Goal: Task Accomplishment & Management: Use online tool/utility

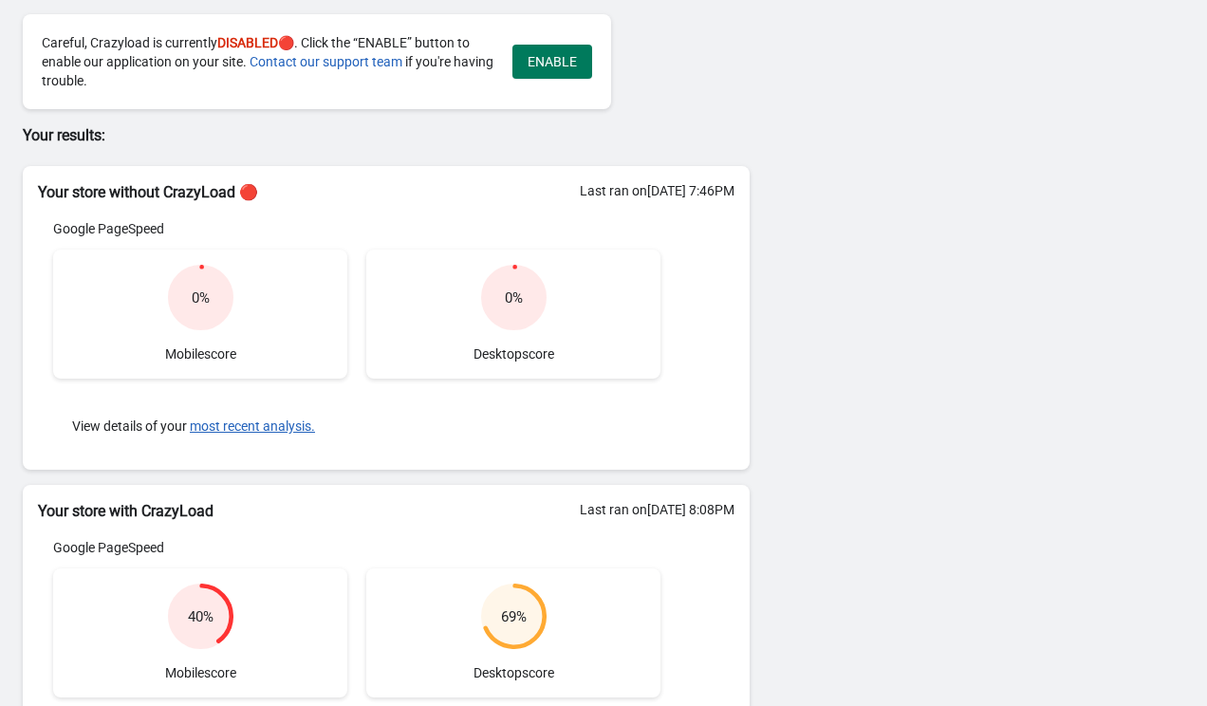
scroll to position [92, 0]
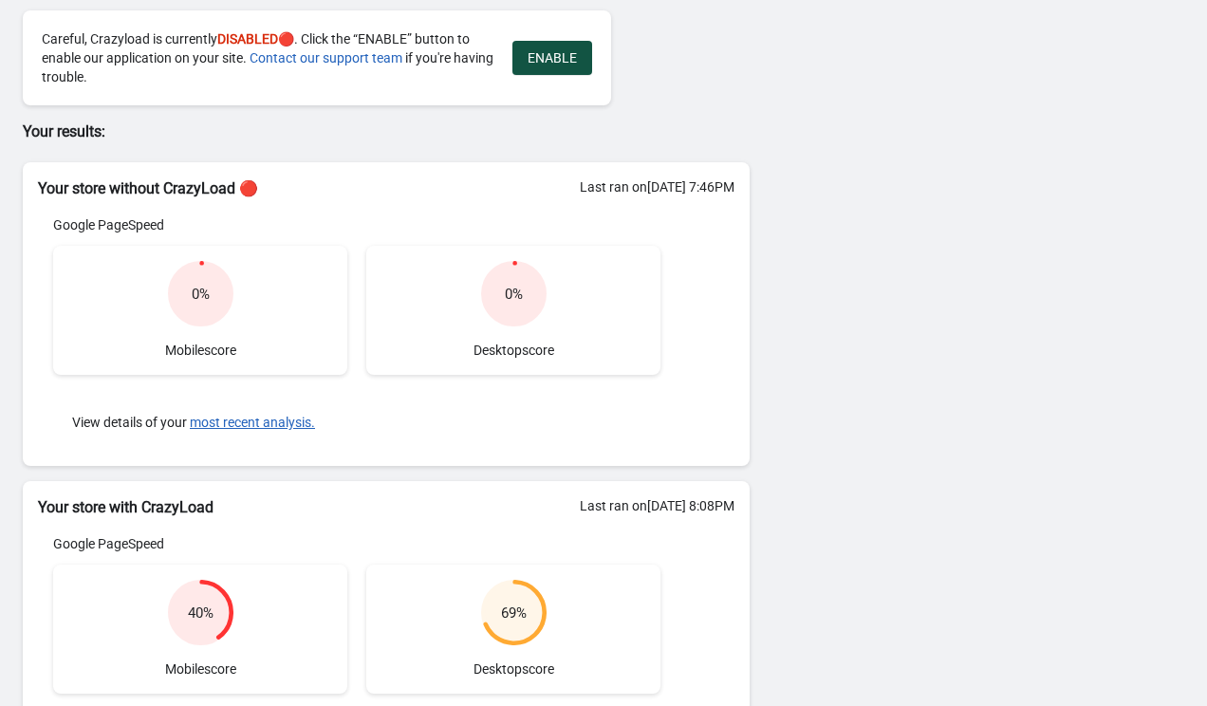
click at [552, 65] on button "ENABLE" at bounding box center [552, 58] width 80 height 34
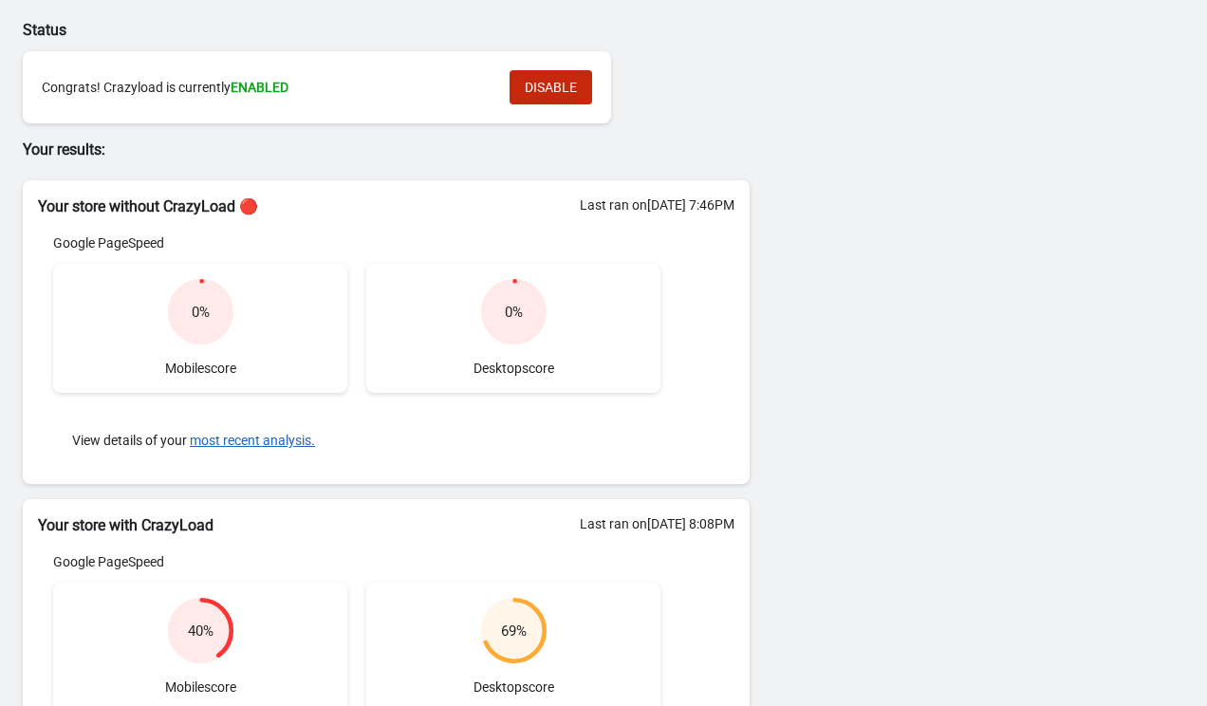
scroll to position [0, 0]
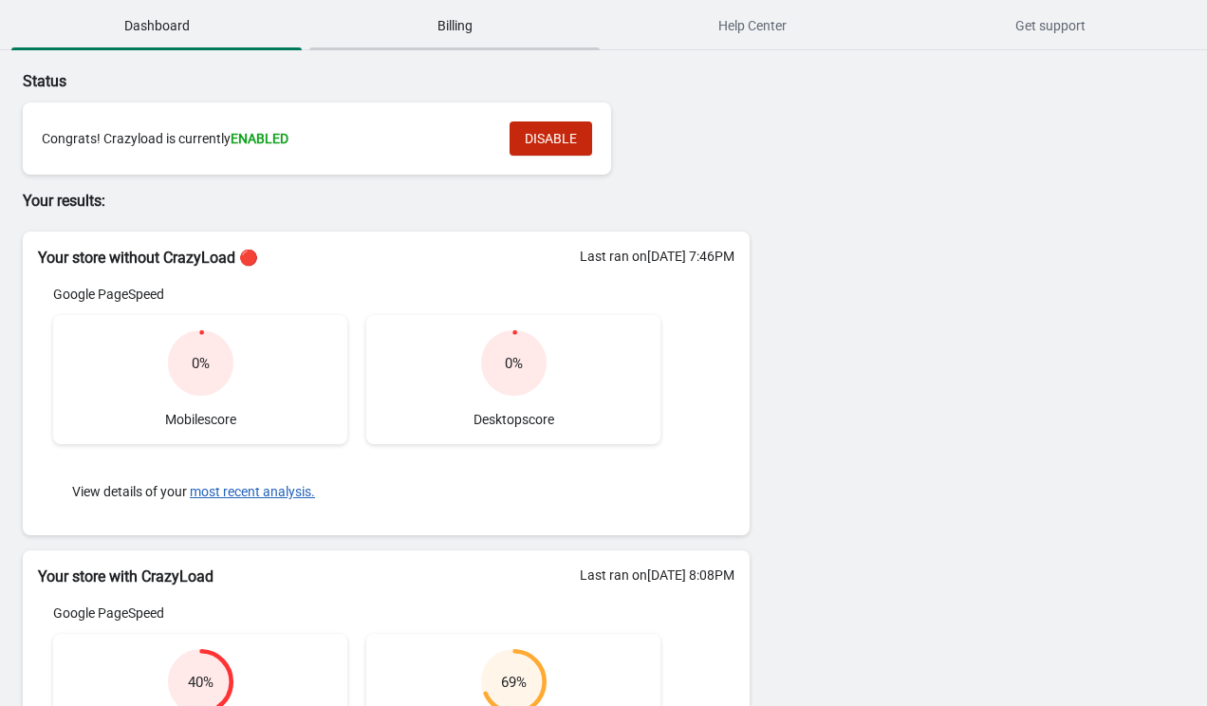
click at [453, 26] on span "Billing" at bounding box center [454, 26] width 290 height 34
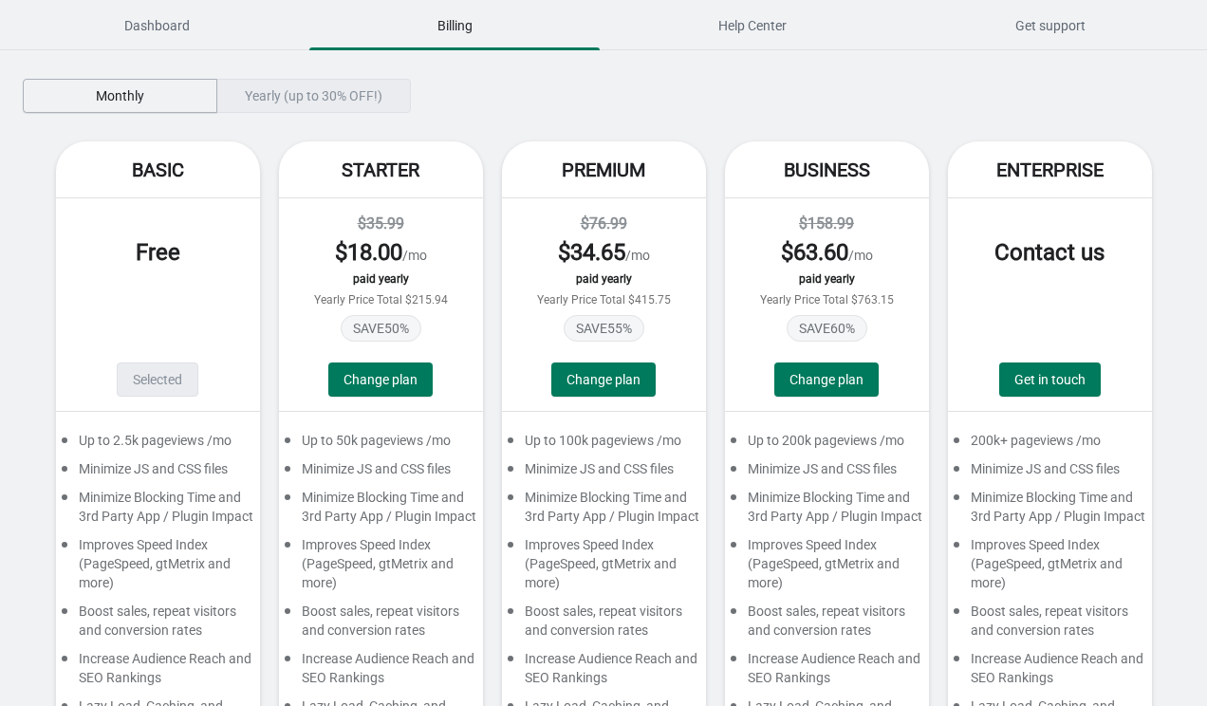
click at [148, 107] on button "Monthly" at bounding box center [120, 96] width 195 height 34
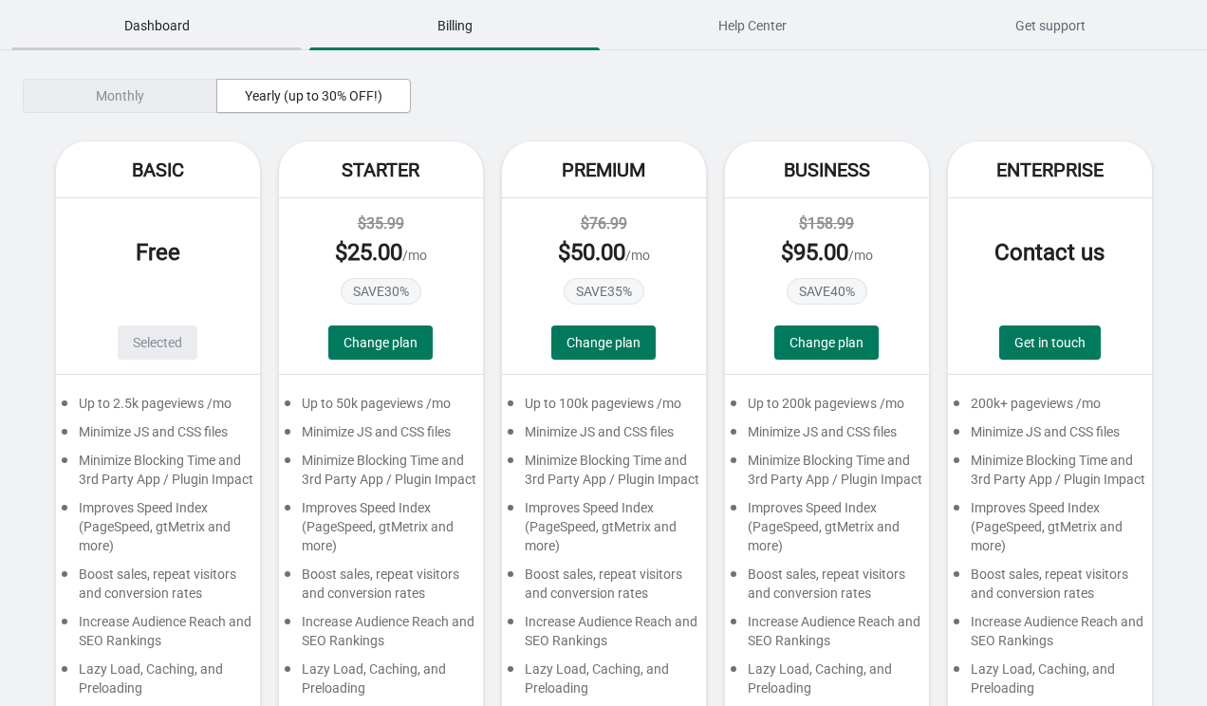
click at [208, 15] on span "Dashboard" at bounding box center [156, 26] width 290 height 34
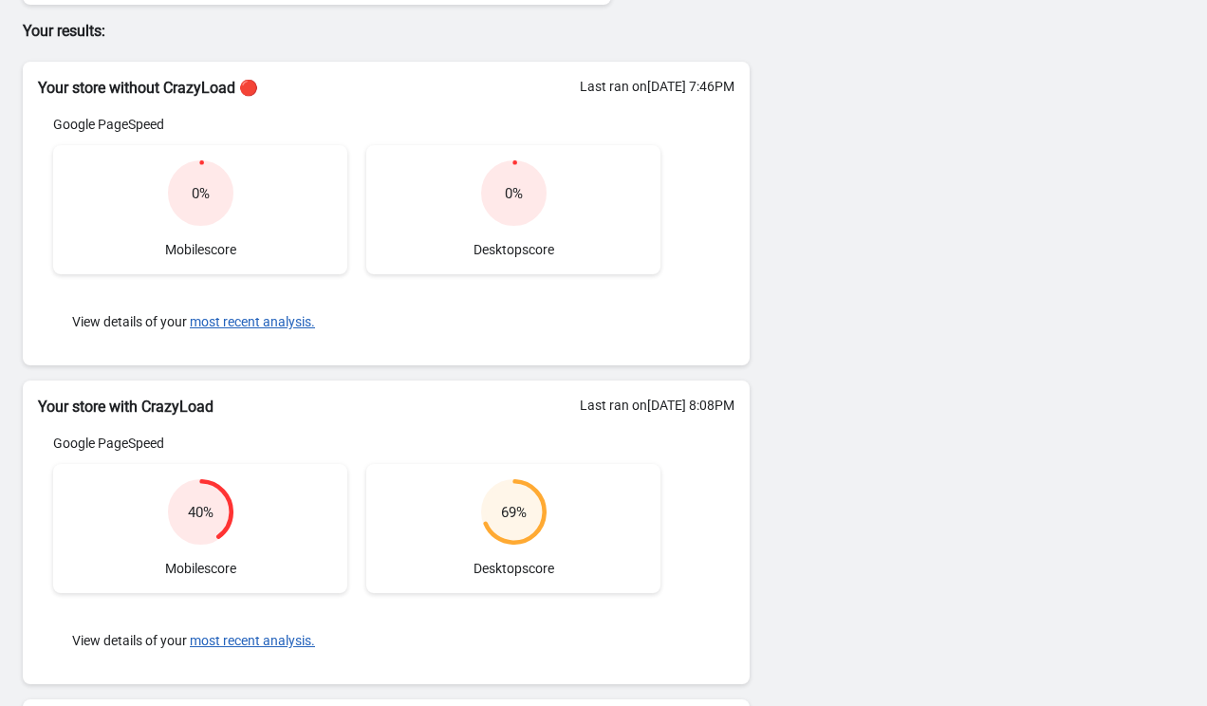
scroll to position [176, 0]
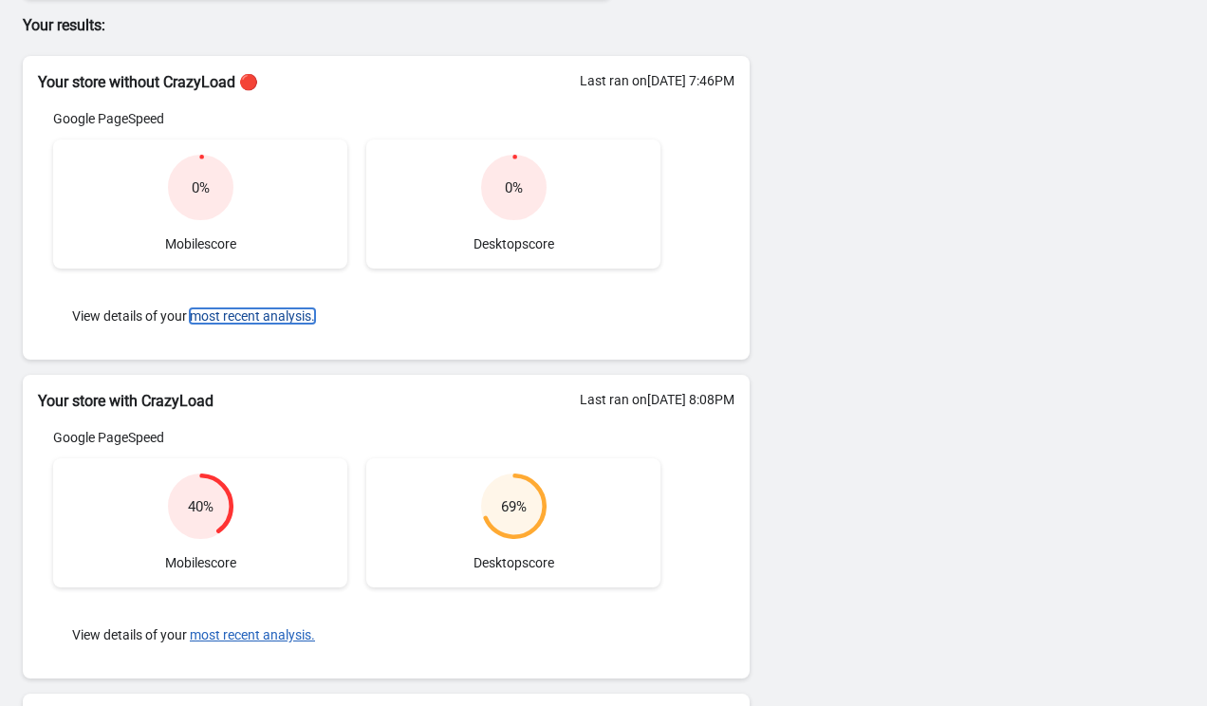
click at [303, 319] on button "most recent analysis." at bounding box center [252, 315] width 125 height 15
click at [896, 148] on div "Status Congrats! Crazyload is currently ENABLED DISABLE Your results: Your stor…" at bounding box center [603, 356] width 1207 height 963
click at [673, 150] on div "Google PageSpeed 0 % Mobile score 0 % Desktop score View details of your most r…" at bounding box center [357, 226] width 638 height 235
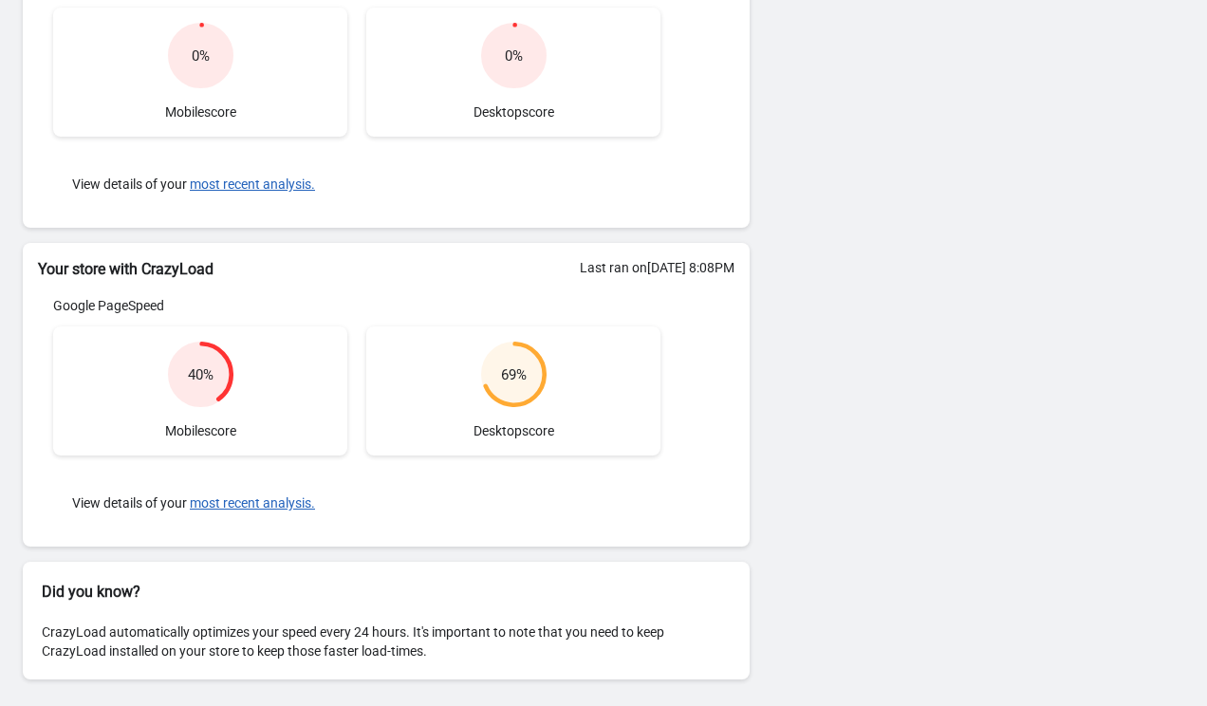
click at [376, 617] on div "CrazyLoad automatically optimizes your speed every 24 hours. It's important to …" at bounding box center [386, 641] width 727 height 76
click at [373, 625] on div "CrazyLoad automatically optimizes your speed every 24 hours. It's important to …" at bounding box center [386, 641] width 727 height 76
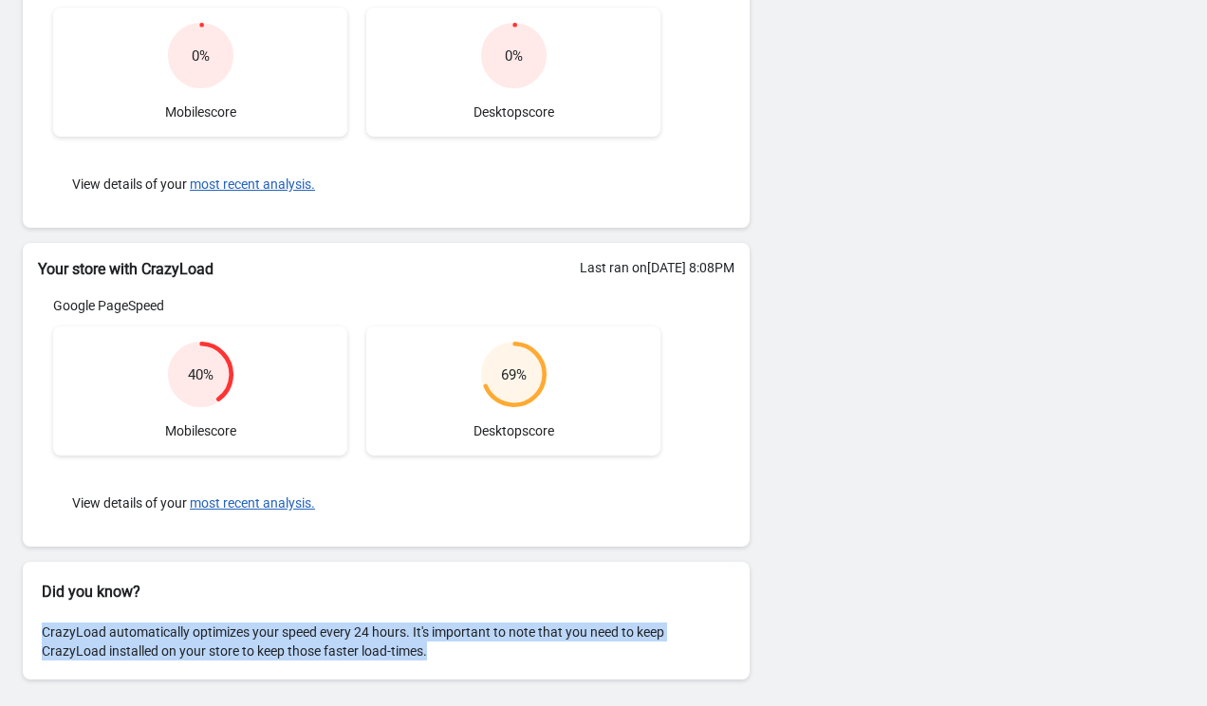
click at [373, 625] on div "CrazyLoad automatically optimizes your speed every 24 hours. It's important to …" at bounding box center [386, 641] width 727 height 76
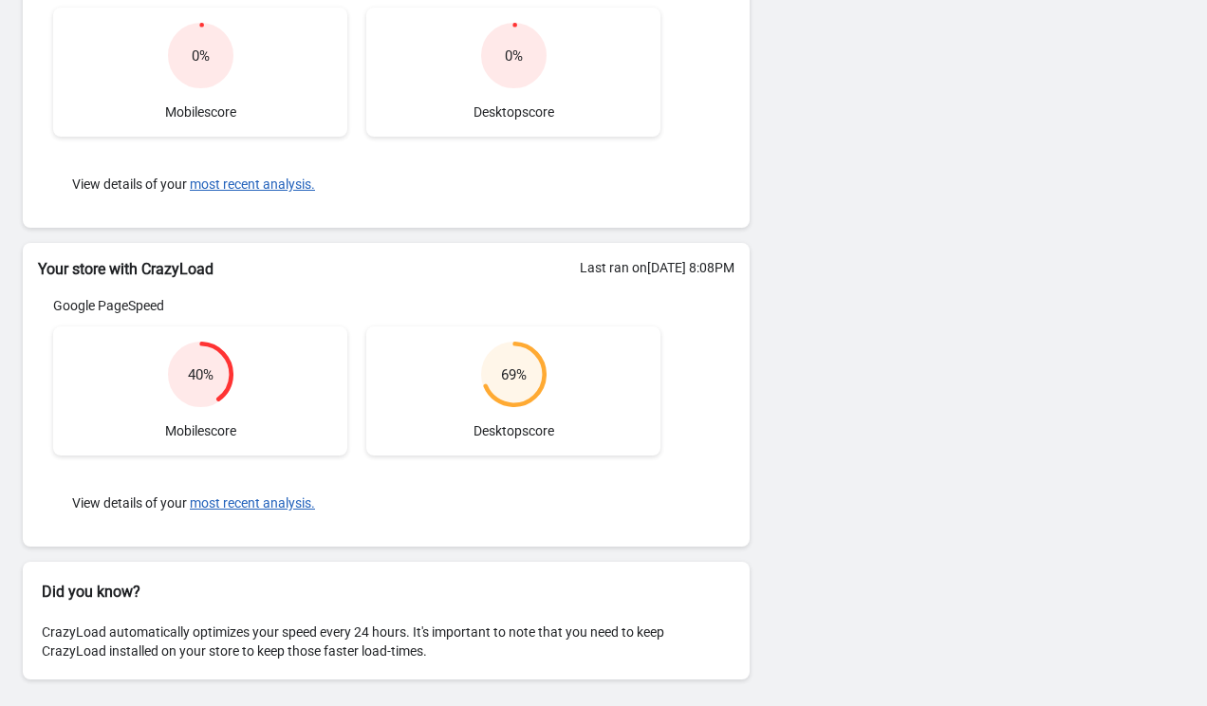
click at [286, 588] on h2 "Did you know?" at bounding box center [386, 592] width 689 height 23
click at [257, 512] on div "View details of your most recent analysis." at bounding box center [356, 502] width 607 height 57
click at [257, 501] on button "most recent analysis." at bounding box center [252, 502] width 125 height 15
click at [993, 57] on div "Status Congrats! Crazyload is currently ENABLED DISABLE Your results: Your stor…" at bounding box center [603, 224] width 1207 height 963
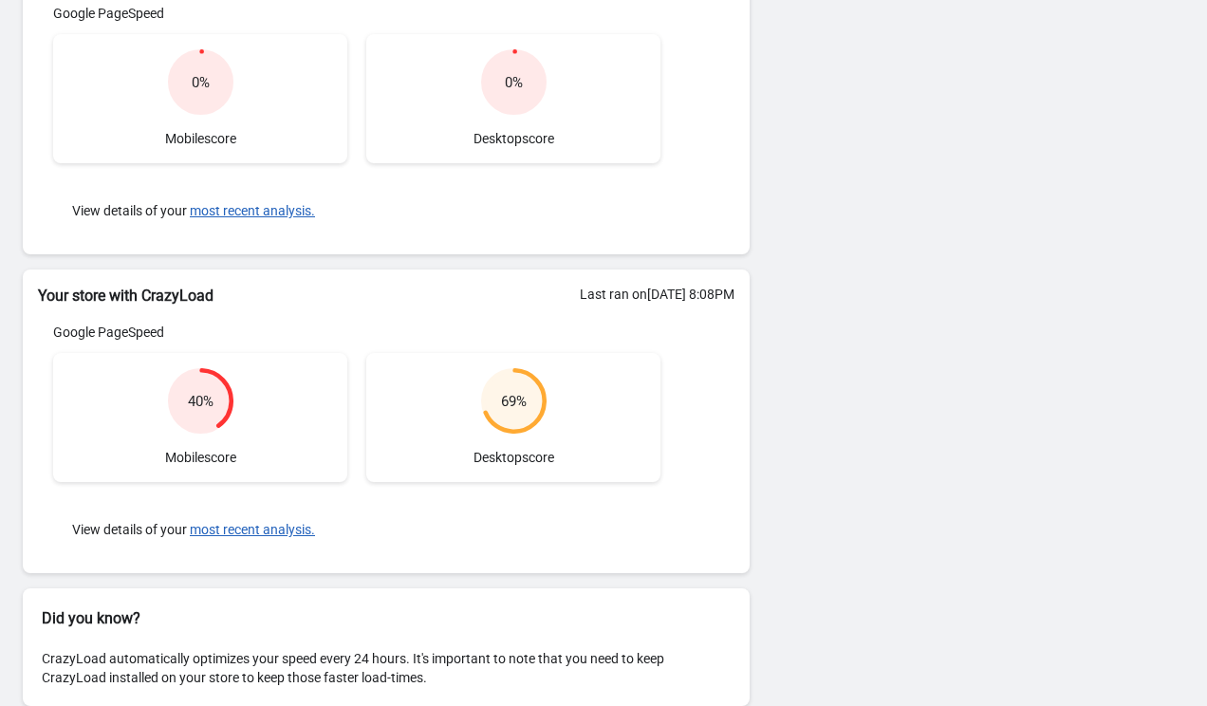
scroll to position [286, 0]
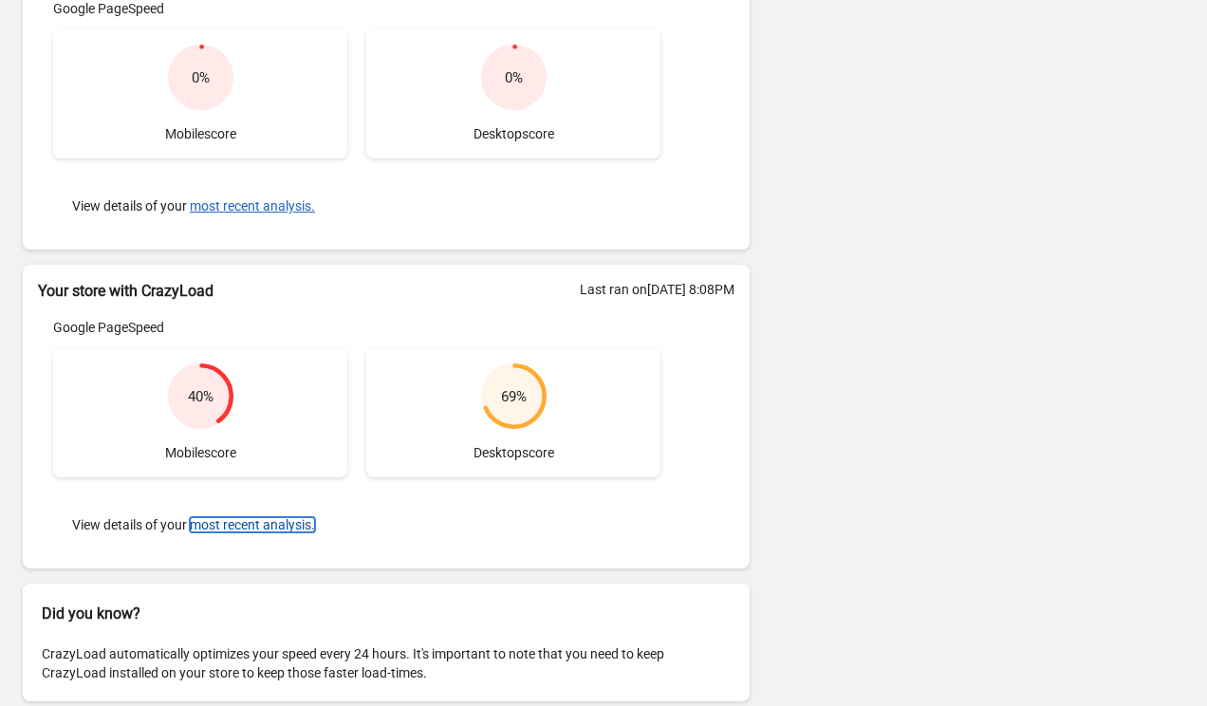
click at [241, 520] on button "most recent analysis." at bounding box center [252, 524] width 125 height 15
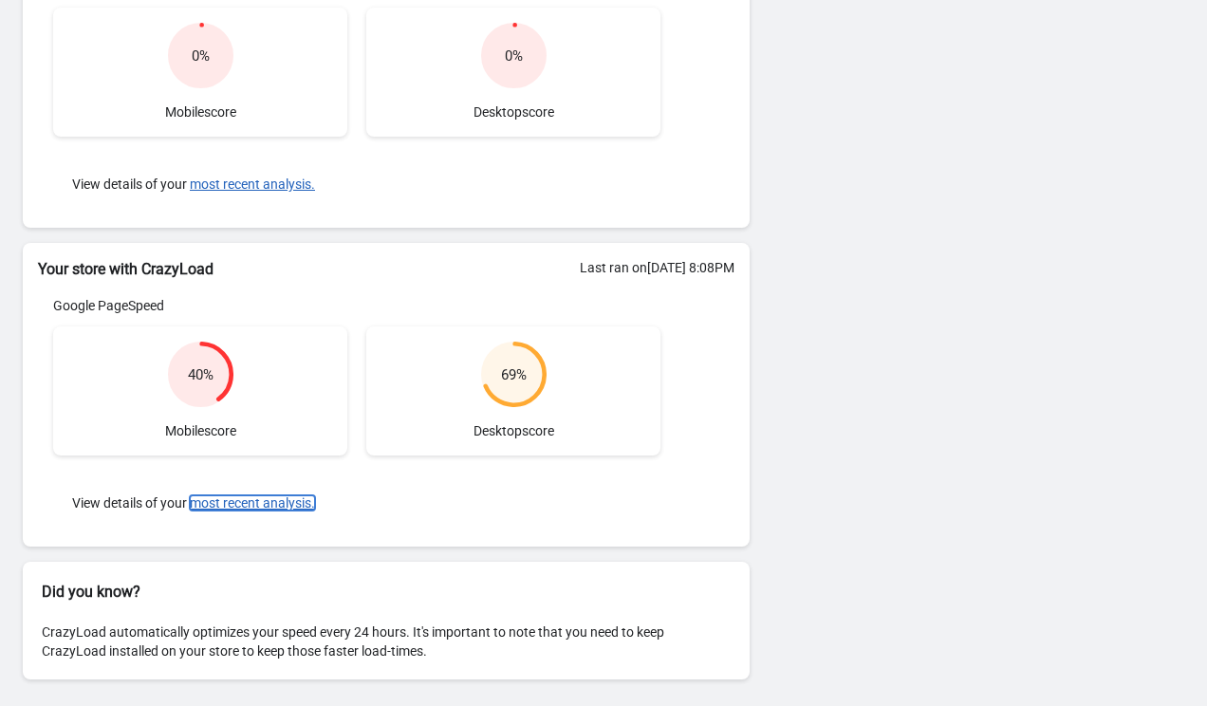
scroll to position [0, 0]
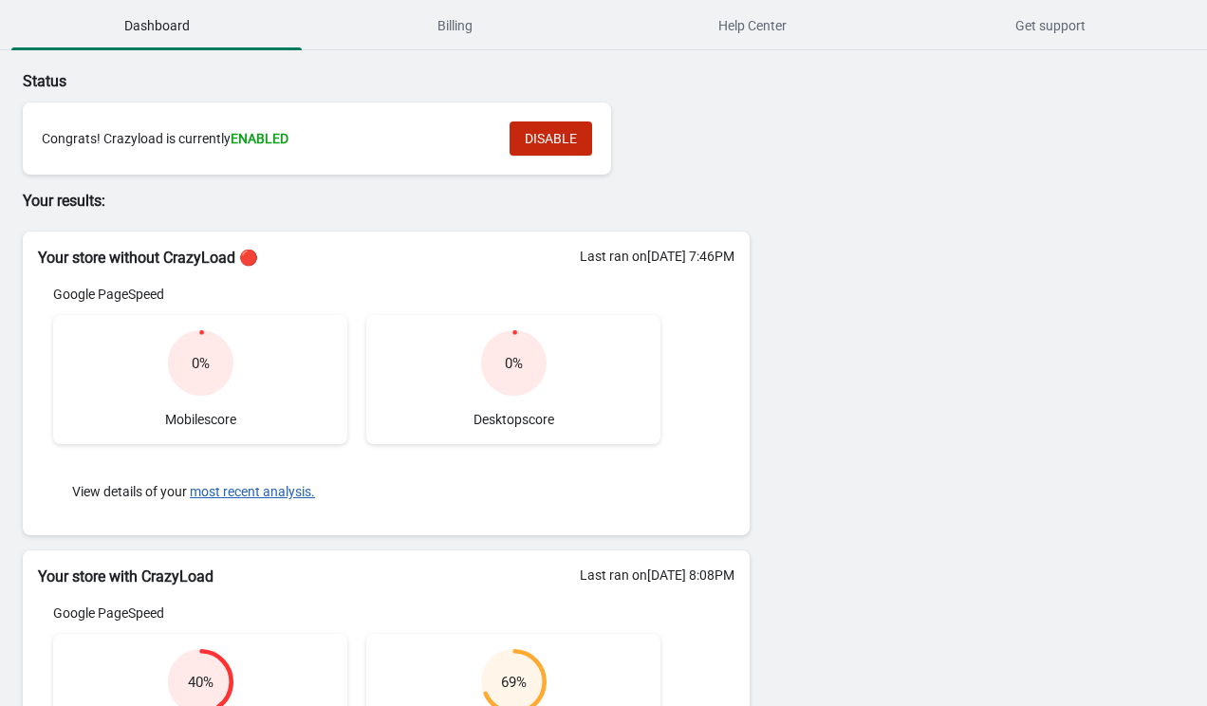
click at [965, 288] on div "Status Congrats! Crazyload is currently ENABLED DISABLE Your results: Your stor…" at bounding box center [603, 531] width 1207 height 963
click at [1060, 29] on span "Get support" at bounding box center [1050, 26] width 290 height 34
click at [526, 136] on span "DISABLE" at bounding box center [551, 138] width 52 height 15
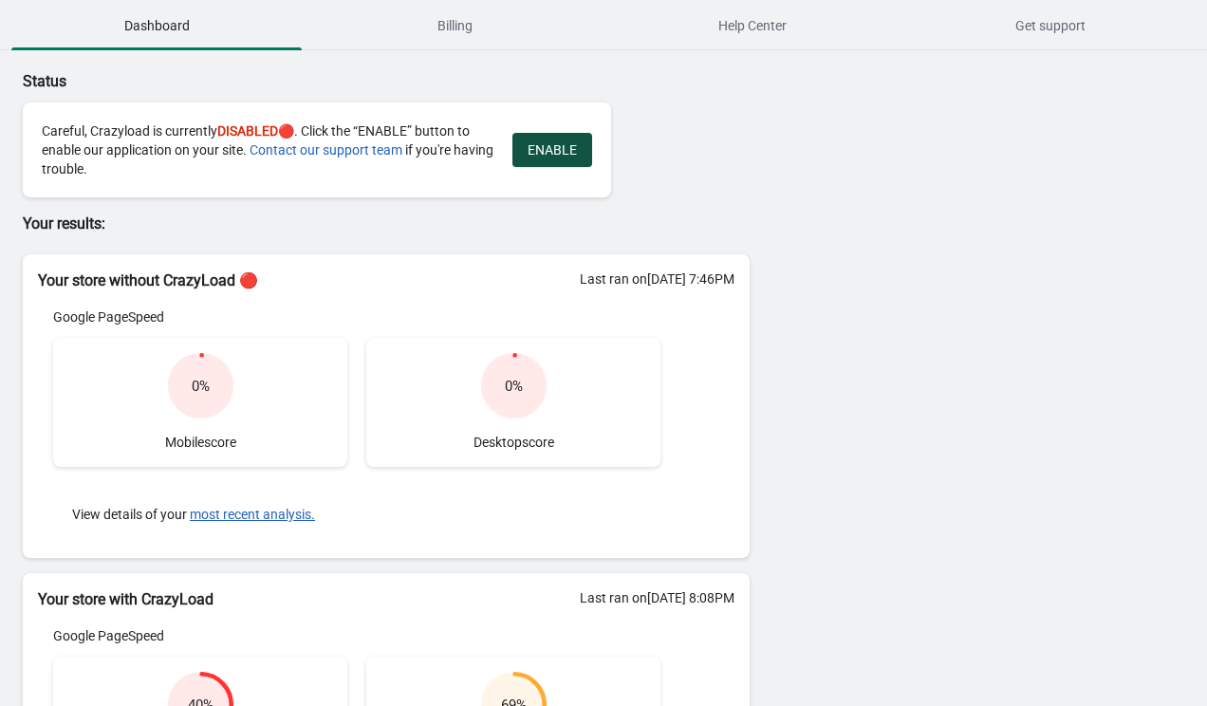
click at [545, 147] on span "ENABLE" at bounding box center [552, 149] width 49 height 15
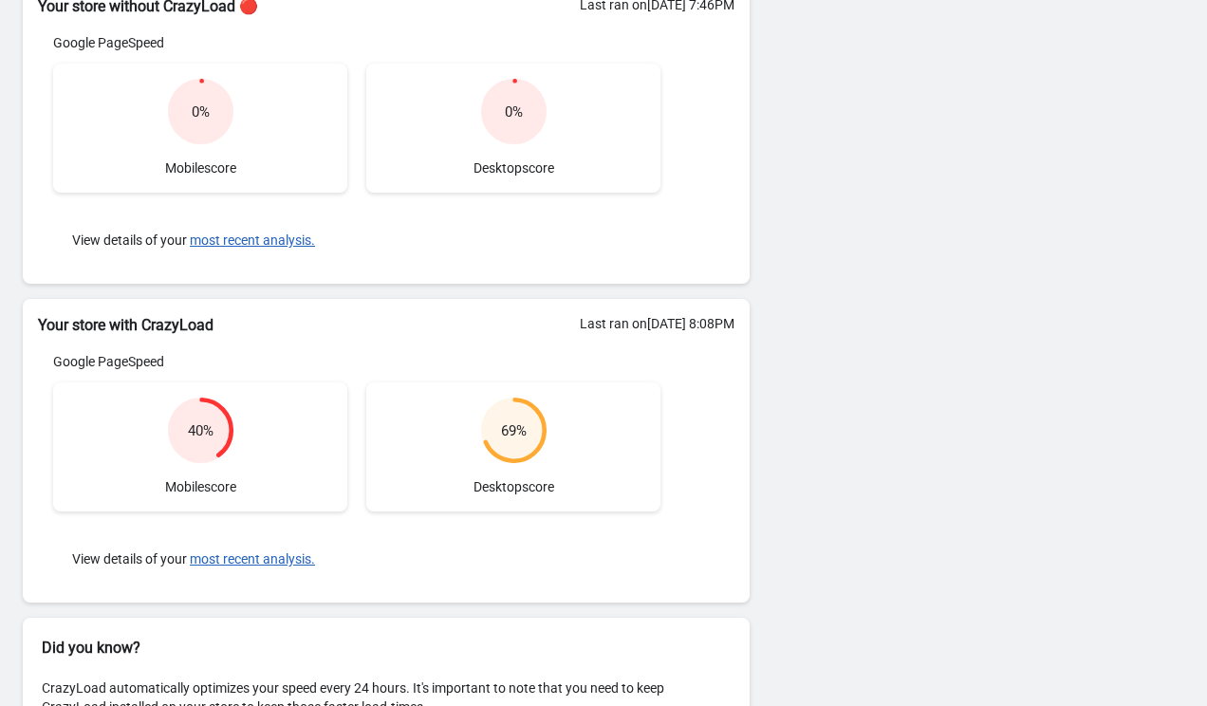
scroll to position [307, 0]
